Goal: Information Seeking & Learning: Learn about a topic

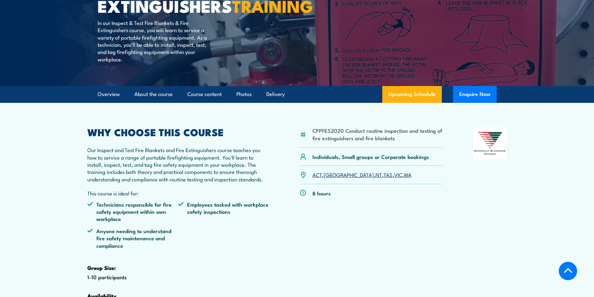
scroll to position [125, 0]
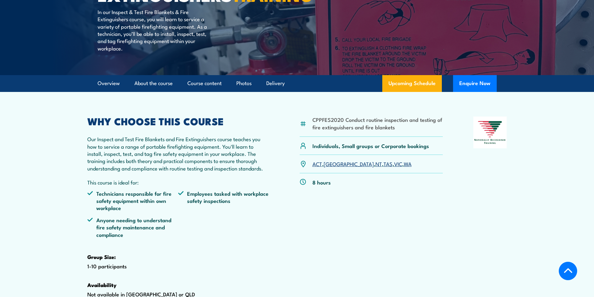
click at [394, 167] on link "VIC" at bounding box center [398, 163] width 8 height 7
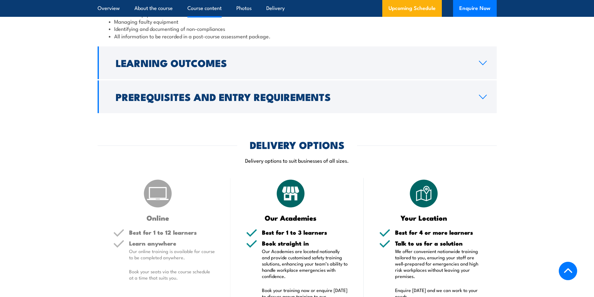
scroll to position [753, 0]
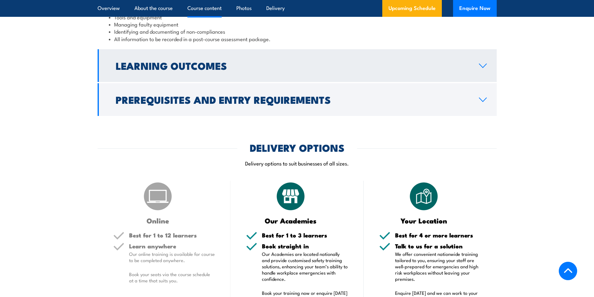
click at [483, 82] on link "Learning Outcomes" at bounding box center [297, 65] width 399 height 33
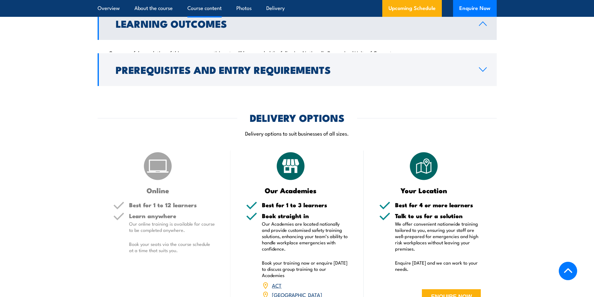
scroll to position [709, 0]
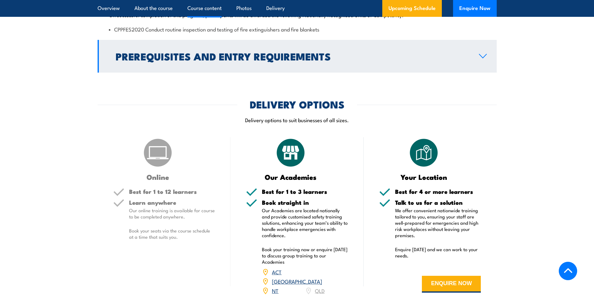
click at [481, 59] on icon at bounding box center [483, 56] width 8 height 5
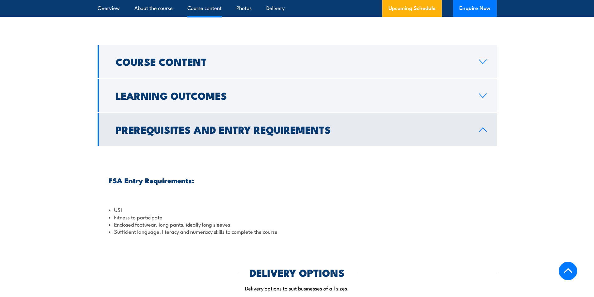
scroll to position [584, 0]
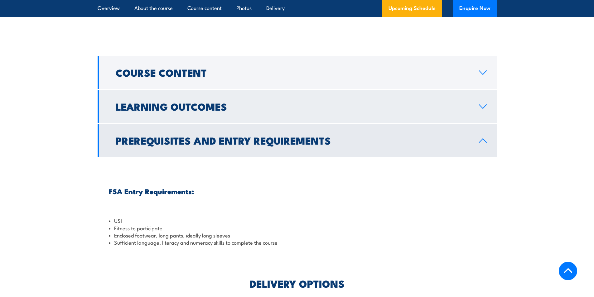
click at [481, 109] on icon at bounding box center [483, 106] width 8 height 5
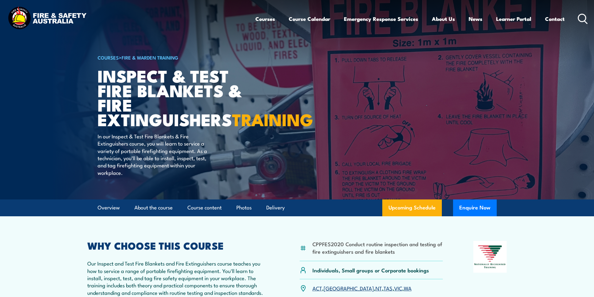
scroll to position [0, 0]
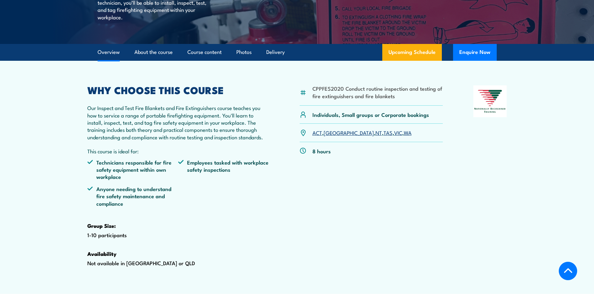
scroll to position [187, 0]
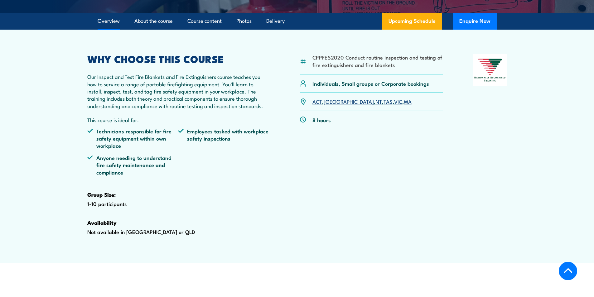
click at [394, 105] on link "VIC" at bounding box center [398, 101] width 8 height 7
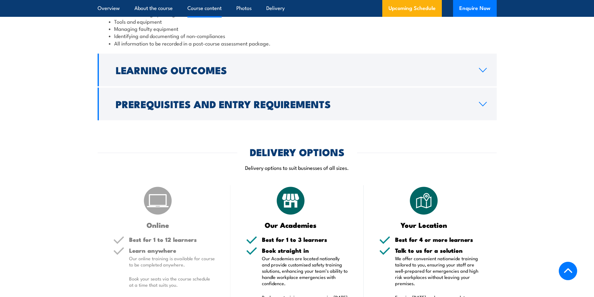
scroll to position [717, 0]
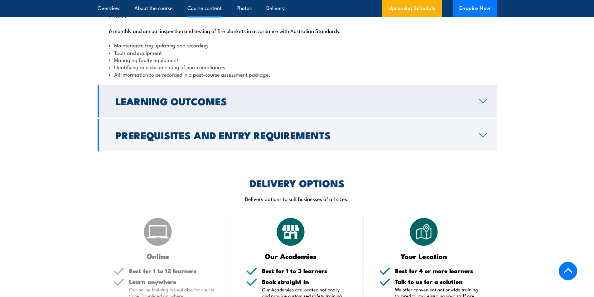
click at [483, 104] on icon at bounding box center [483, 101] width 8 height 5
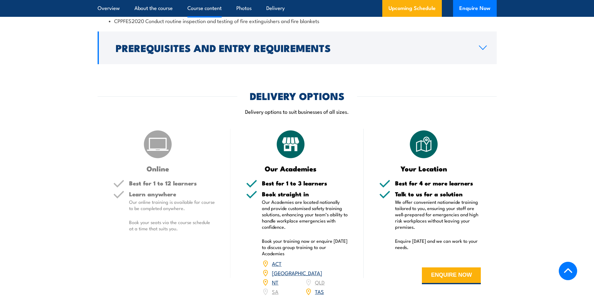
scroll to position [697, 0]
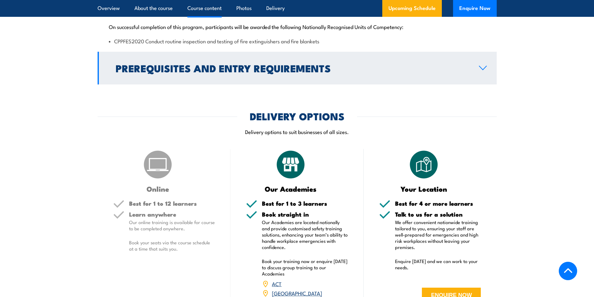
click at [481, 70] on icon at bounding box center [483, 67] width 8 height 5
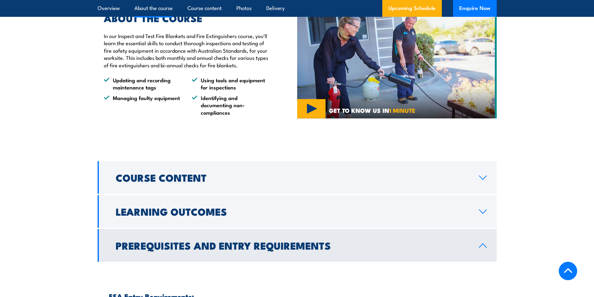
scroll to position [479, 0]
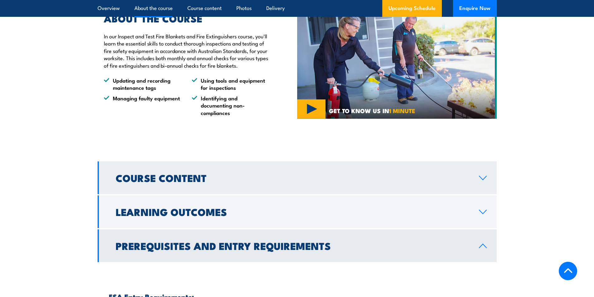
click at [252, 182] on h2 "Course Content" at bounding box center [292, 177] width 353 height 9
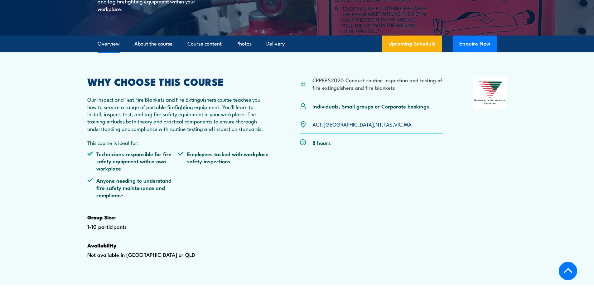
scroll to position [167, 0]
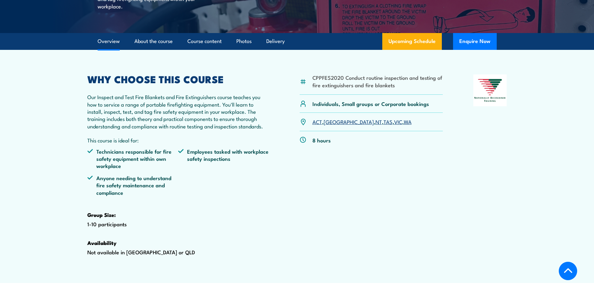
click at [328, 263] on div "CPPFES2020 Conduct routine inspection and testing of fire extinguishers and fir…" at bounding box center [371, 175] width 143 height 201
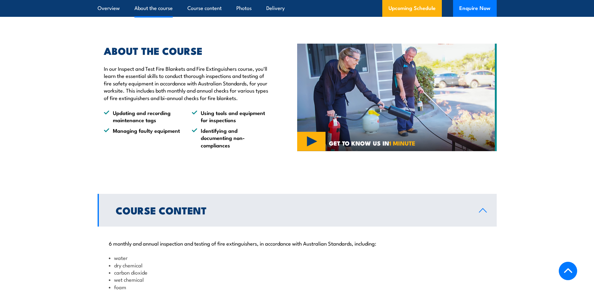
scroll to position [448, 0]
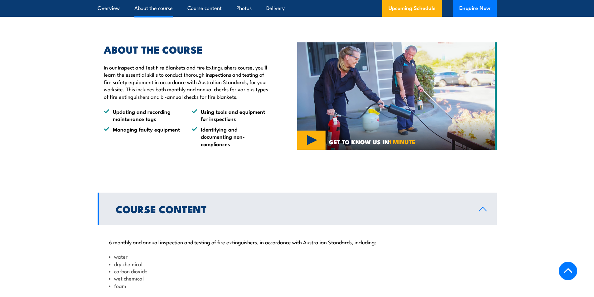
click at [311, 150] on img at bounding box center [397, 96] width 200 height 108
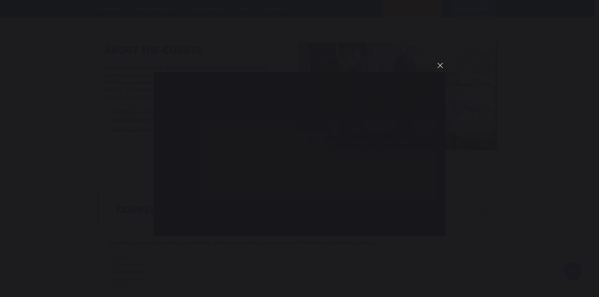
click at [441, 65] on button "You can close this modal content with the ESC key" at bounding box center [440, 65] width 11 height 11
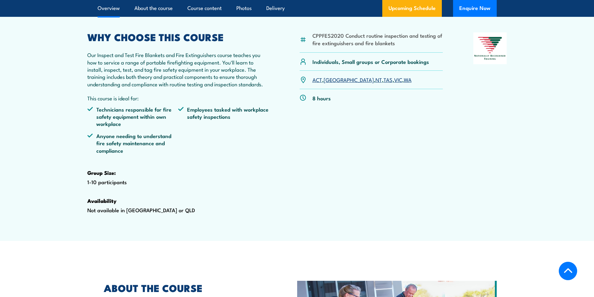
scroll to position [198, 0]
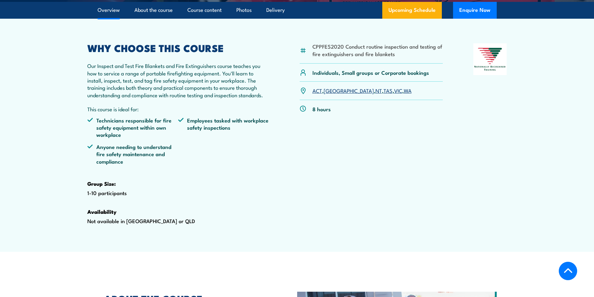
click at [258, 203] on div "WHY CHOOSE THIS COURSE Our Inspect and Test Fire Blankets and Fire Extinguisher…" at bounding box center [178, 143] width 182 height 201
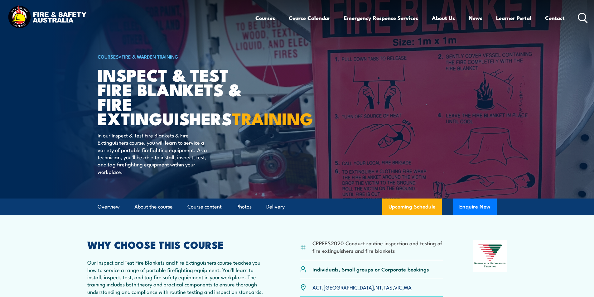
scroll to position [0, 0]
